Goal: Check status: Check status

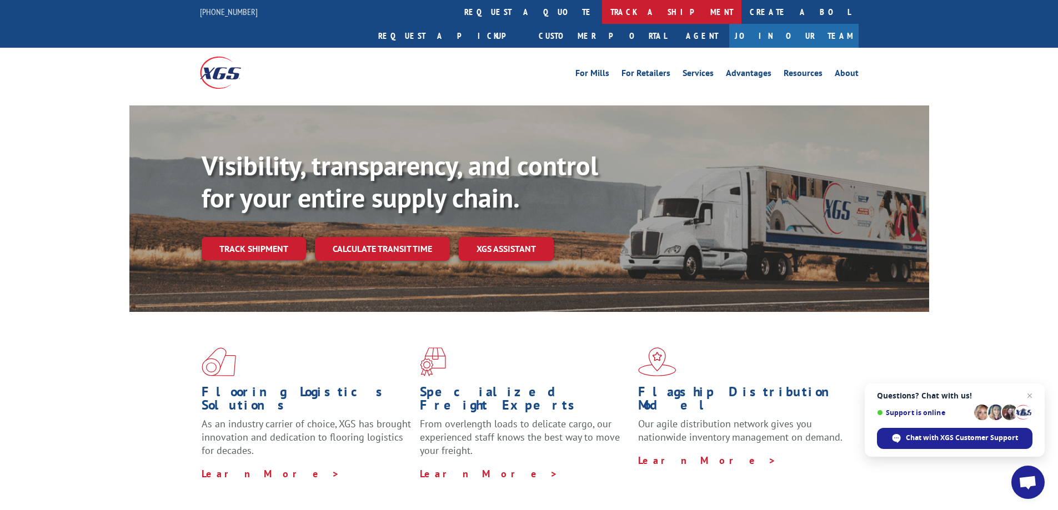
click at [602, 15] on link "track a shipment" at bounding box center [671, 12] width 139 height 24
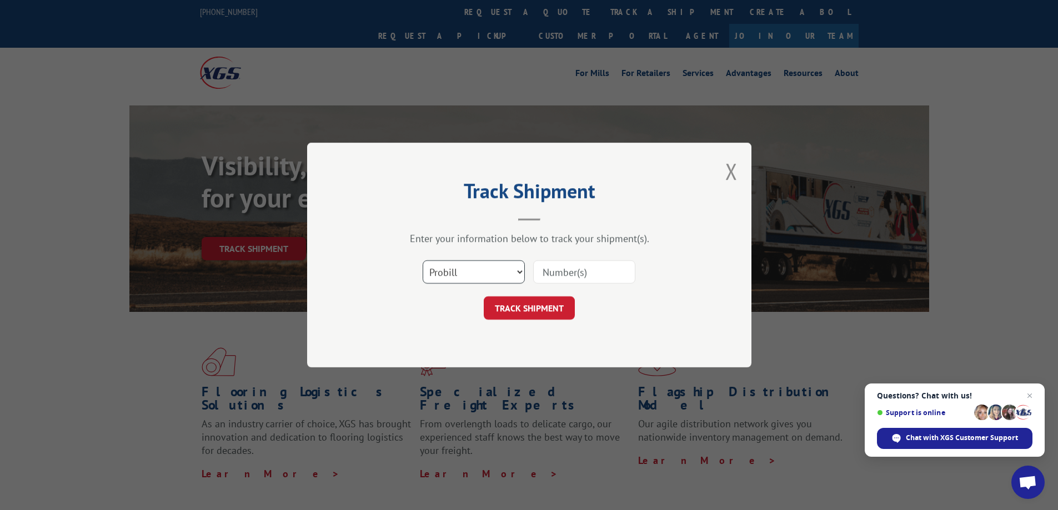
click at [517, 272] on select "Select category... Probill BOL PO" at bounding box center [474, 271] width 102 height 23
click at [450, 277] on select "Select category... Probill BOL PO" at bounding box center [474, 271] width 102 height 23
select select "po"
click at [423, 260] on select "Select category... Probill BOL PO" at bounding box center [474, 271] width 102 height 23
drag, startPoint x: 536, startPoint y: 275, endPoint x: 563, endPoint y: 274, distance: 27.2
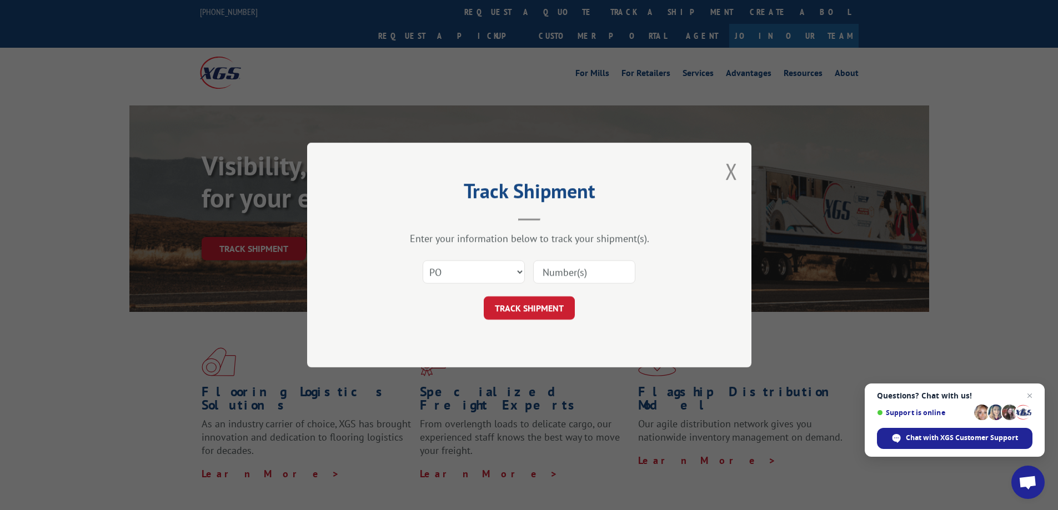
click at [539, 275] on input at bounding box center [584, 271] width 102 height 23
type input "11532-1"
click at [550, 303] on button "TRACK SHIPMENT" at bounding box center [529, 307] width 91 height 23
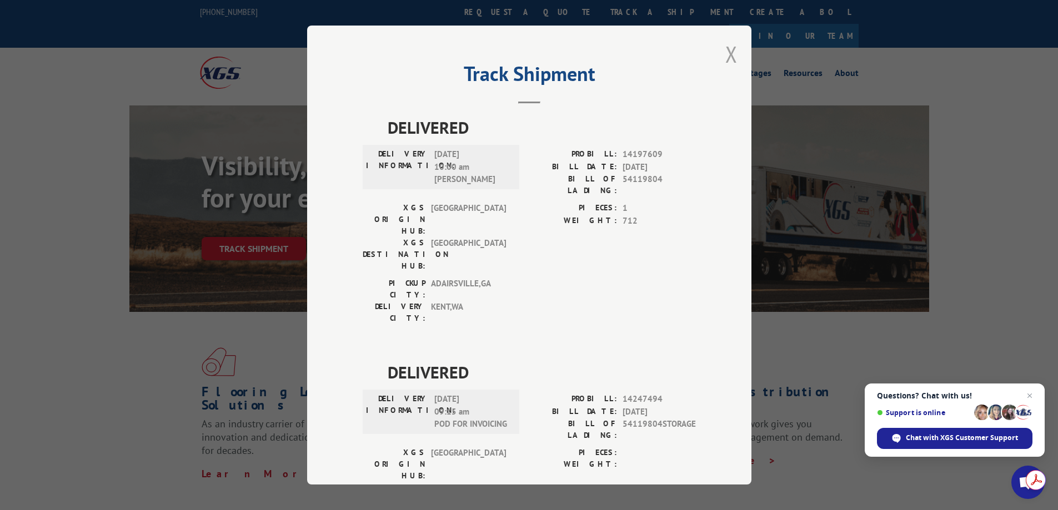
click at [725, 52] on button "Close modal" at bounding box center [731, 53] width 12 height 29
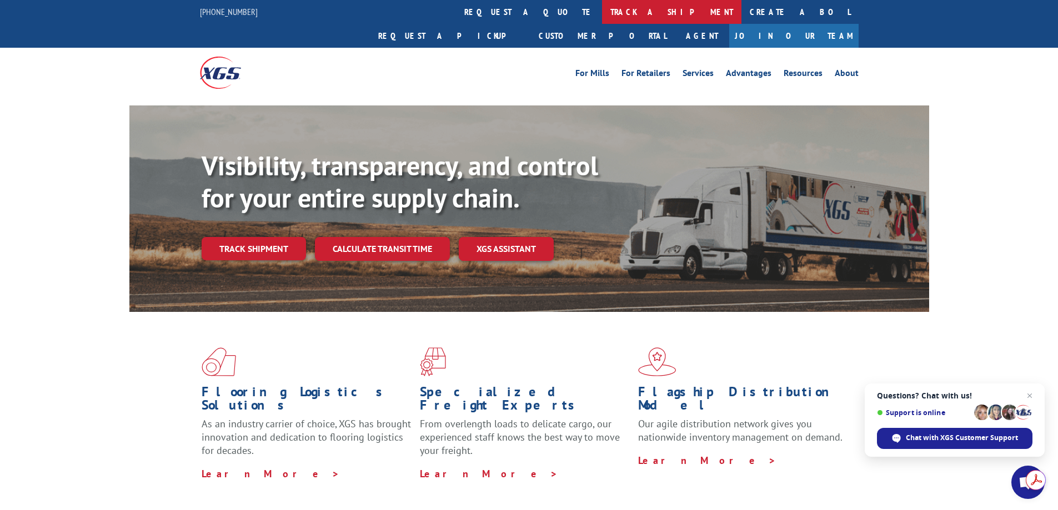
click at [602, 13] on link "track a shipment" at bounding box center [671, 12] width 139 height 24
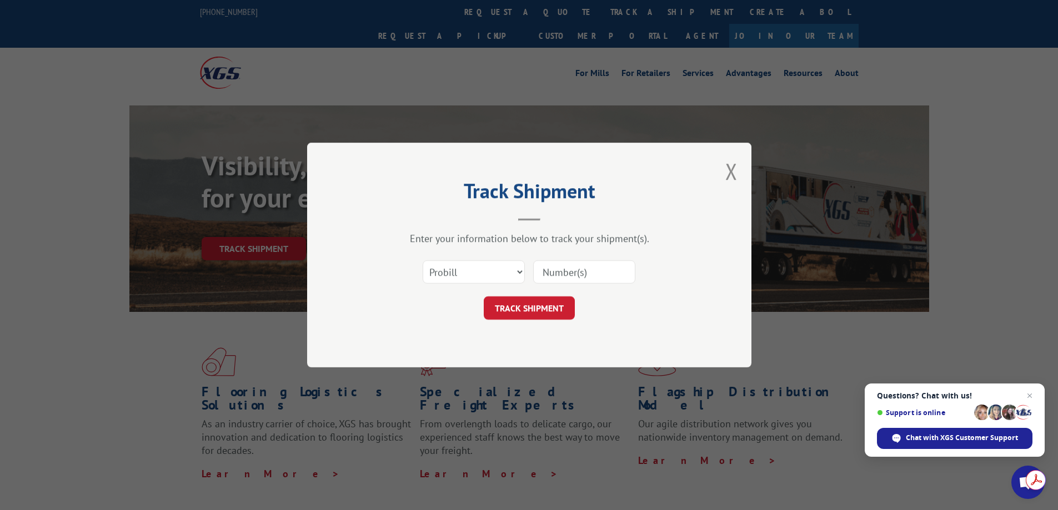
click at [586, 272] on input at bounding box center [584, 271] width 102 height 23
paste input "IF384070"
type input "IF384070"
click at [545, 313] on button "TRACK SHIPMENT" at bounding box center [529, 307] width 91 height 23
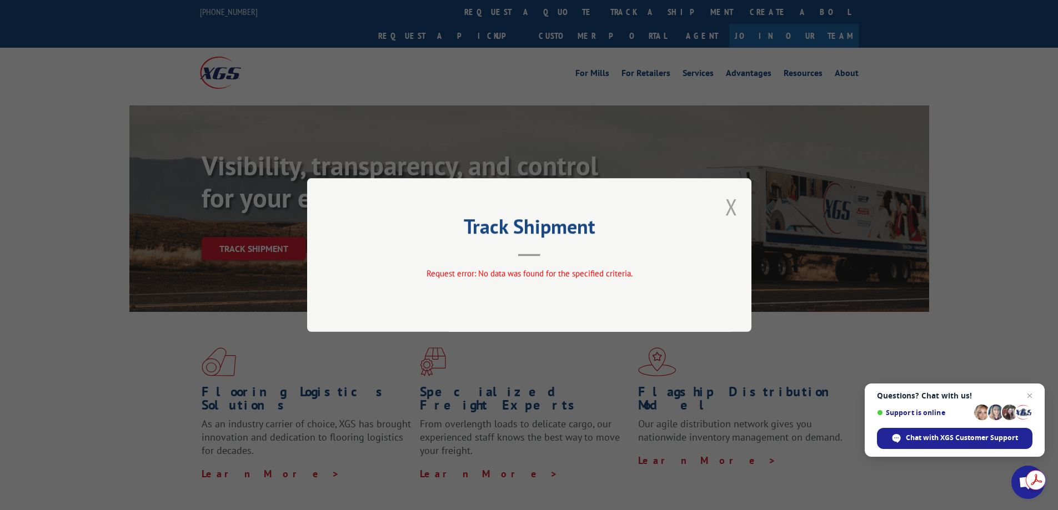
click at [732, 208] on button "Close modal" at bounding box center [731, 206] width 12 height 29
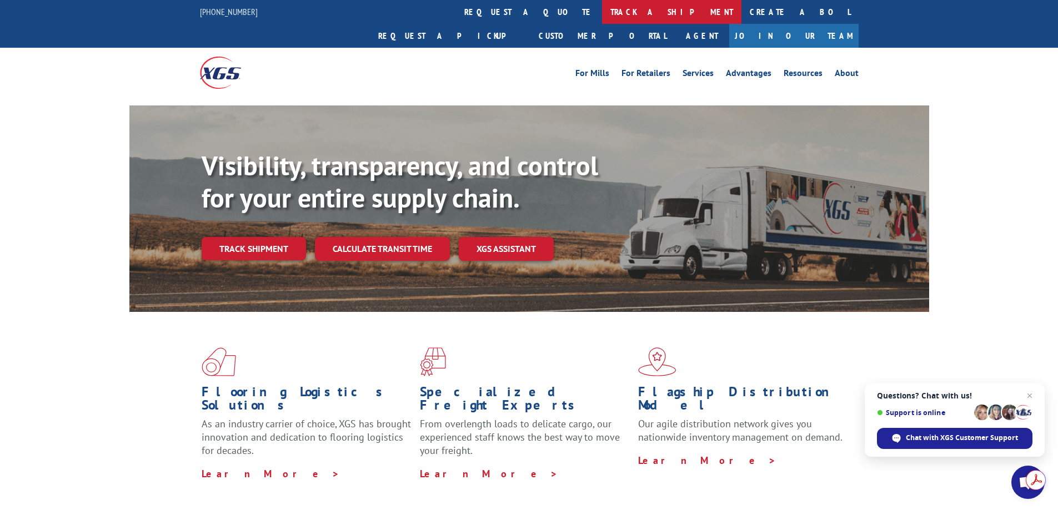
click at [602, 6] on link "track a shipment" at bounding box center [671, 12] width 139 height 24
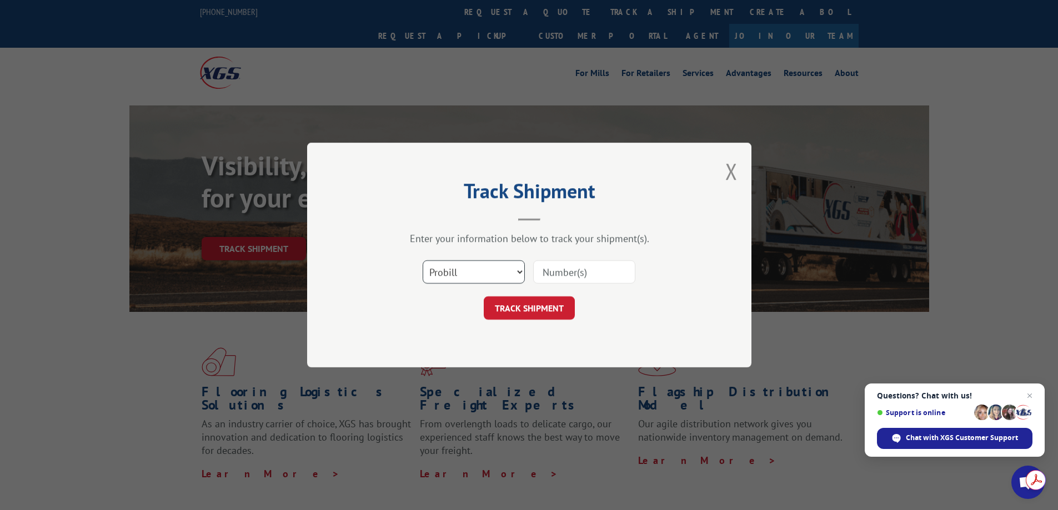
click at [521, 276] on select "Select category... Probill BOL PO" at bounding box center [474, 271] width 102 height 23
click at [565, 279] on input at bounding box center [584, 271] width 102 height 23
paste input "CP-030655.A"
type input "CP-030655.A"
click at [539, 315] on button "TRACK SHIPMENT" at bounding box center [529, 307] width 91 height 23
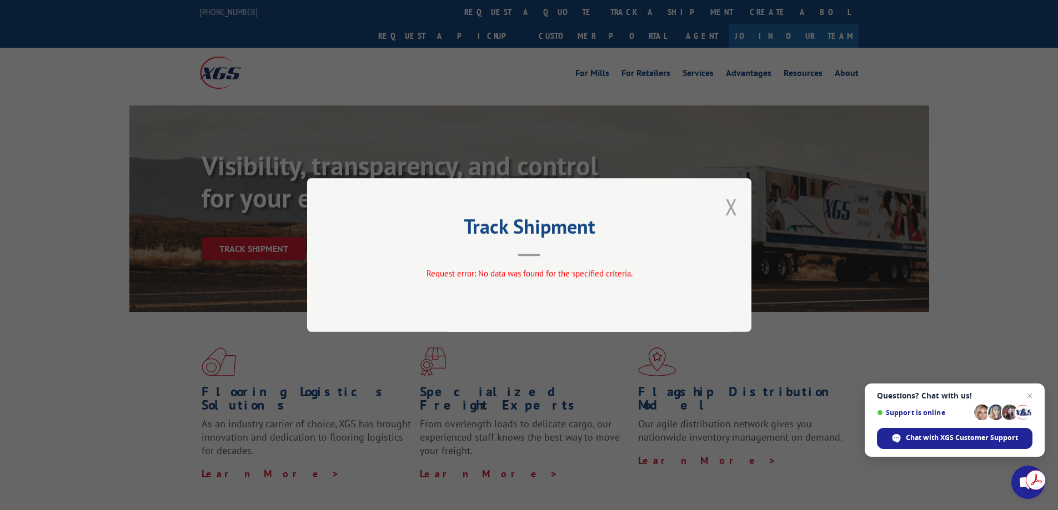
click at [730, 209] on button "Close modal" at bounding box center [731, 206] width 12 height 29
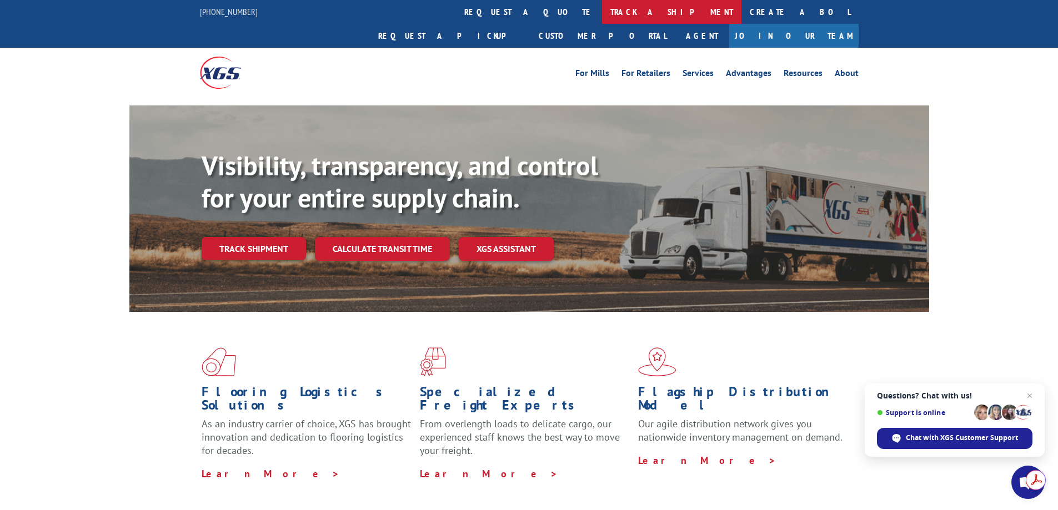
click at [602, 1] on link "track a shipment" at bounding box center [671, 12] width 139 height 24
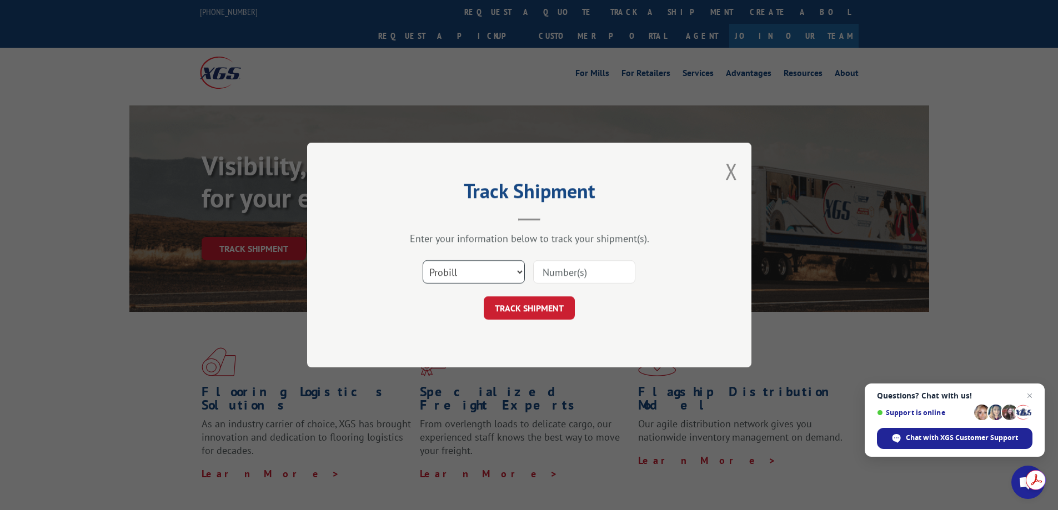
click at [494, 268] on select "Select category... Probill BOL PO" at bounding box center [474, 271] width 102 height 23
select select "bol"
click at [423, 260] on select "Select category... Probill BOL PO" at bounding box center [474, 271] width 102 height 23
click at [564, 262] on input at bounding box center [584, 271] width 102 height 23
paste input "CP-030655.A"
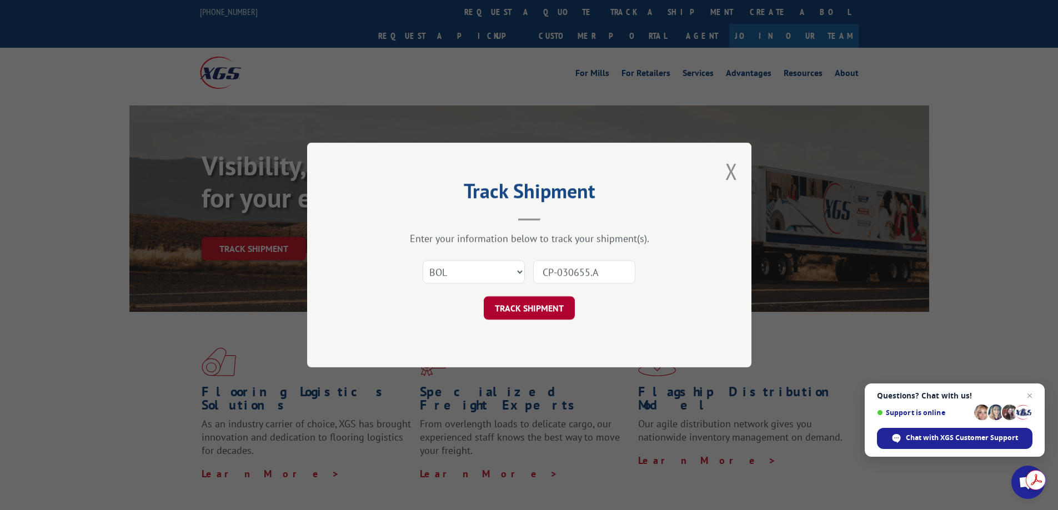
type input "CP-030655.A"
click at [531, 311] on button "TRACK SHIPMENT" at bounding box center [529, 307] width 91 height 23
